Goal: Task Accomplishment & Management: Manage account settings

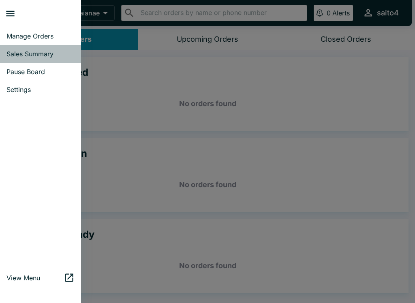
click at [56, 55] on span "Sales Summary" at bounding box center [40, 54] width 68 height 8
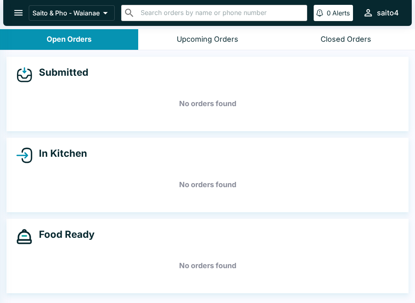
select select "03:00"
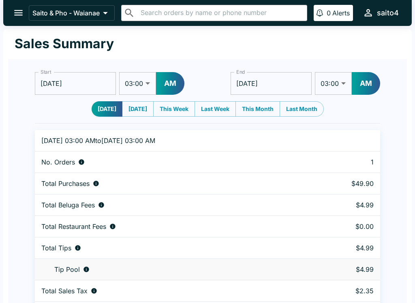
click at [21, 14] on icon "open drawer" at bounding box center [18, 12] width 11 height 11
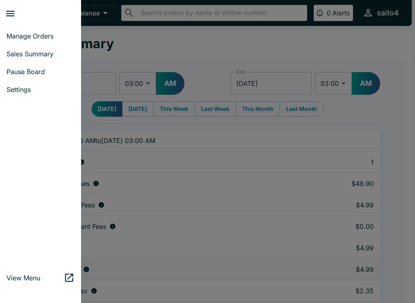
click at [39, 34] on span "Manage Orders" at bounding box center [40, 36] width 68 height 8
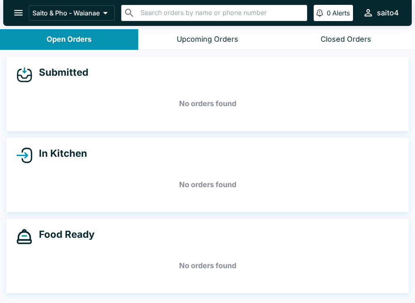
click at [370, 54] on div "Submitted No orders found In Kitchen No orders found Food Ready No orders found" at bounding box center [207, 177] width 415 height 254
click at [226, 38] on div "Upcoming Orders" at bounding box center [208, 39] width 62 height 9
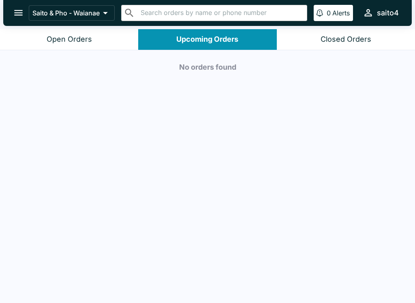
click at [359, 41] on div "Closed Orders" at bounding box center [345, 39] width 51 height 9
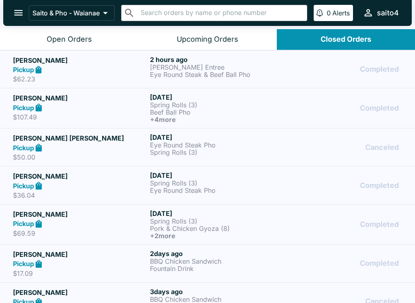
click at [75, 36] on div "Open Orders" at bounding box center [69, 39] width 45 height 9
